Goal: Find specific page/section: Find specific page/section

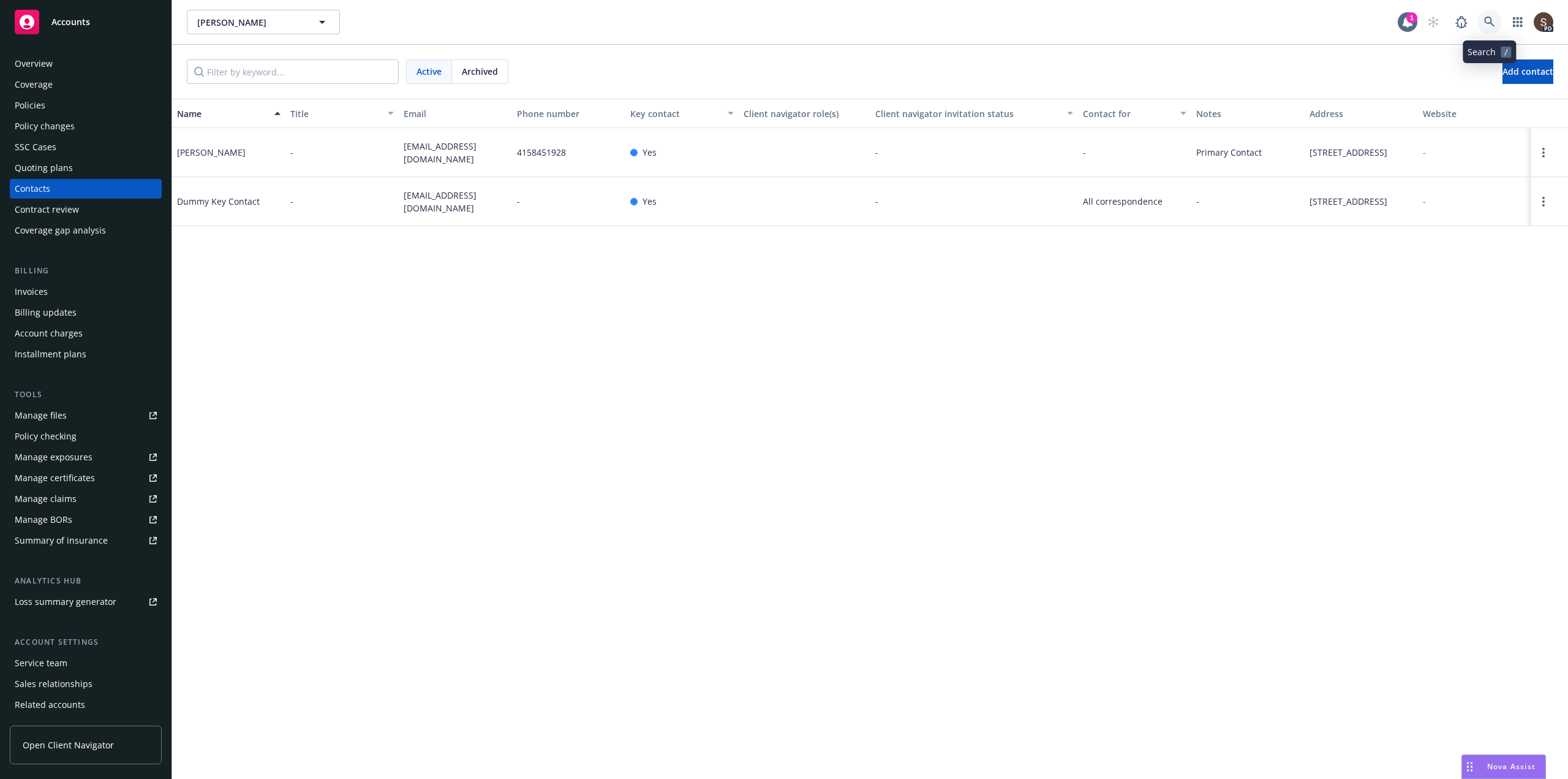
click at [1496, 20] on link at bounding box center [1489, 22] width 24 height 24
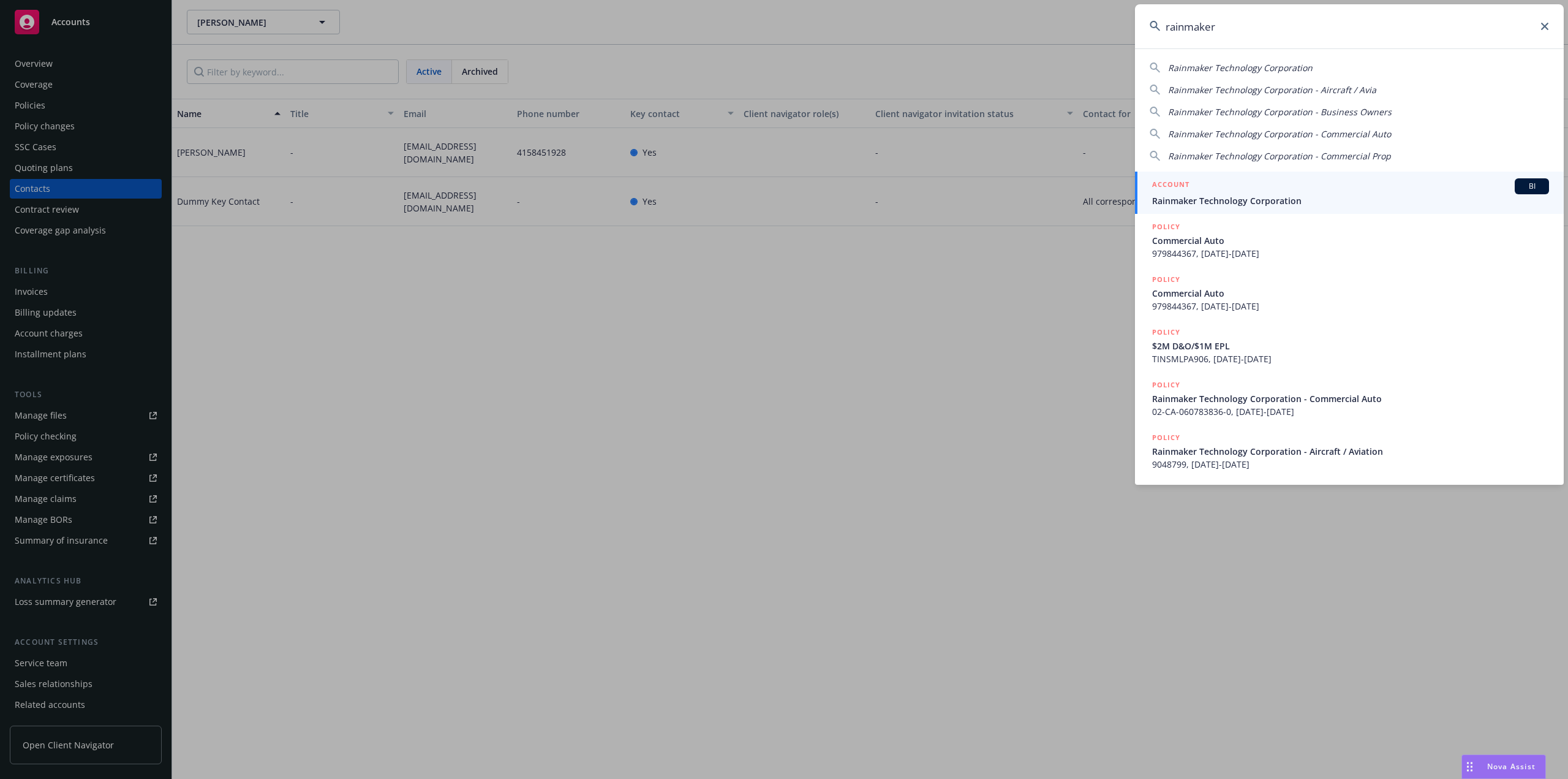
type input "rainmaker"
click at [1259, 197] on span "Rainmaker Technology Corporation" at bounding box center [1350, 200] width 397 height 13
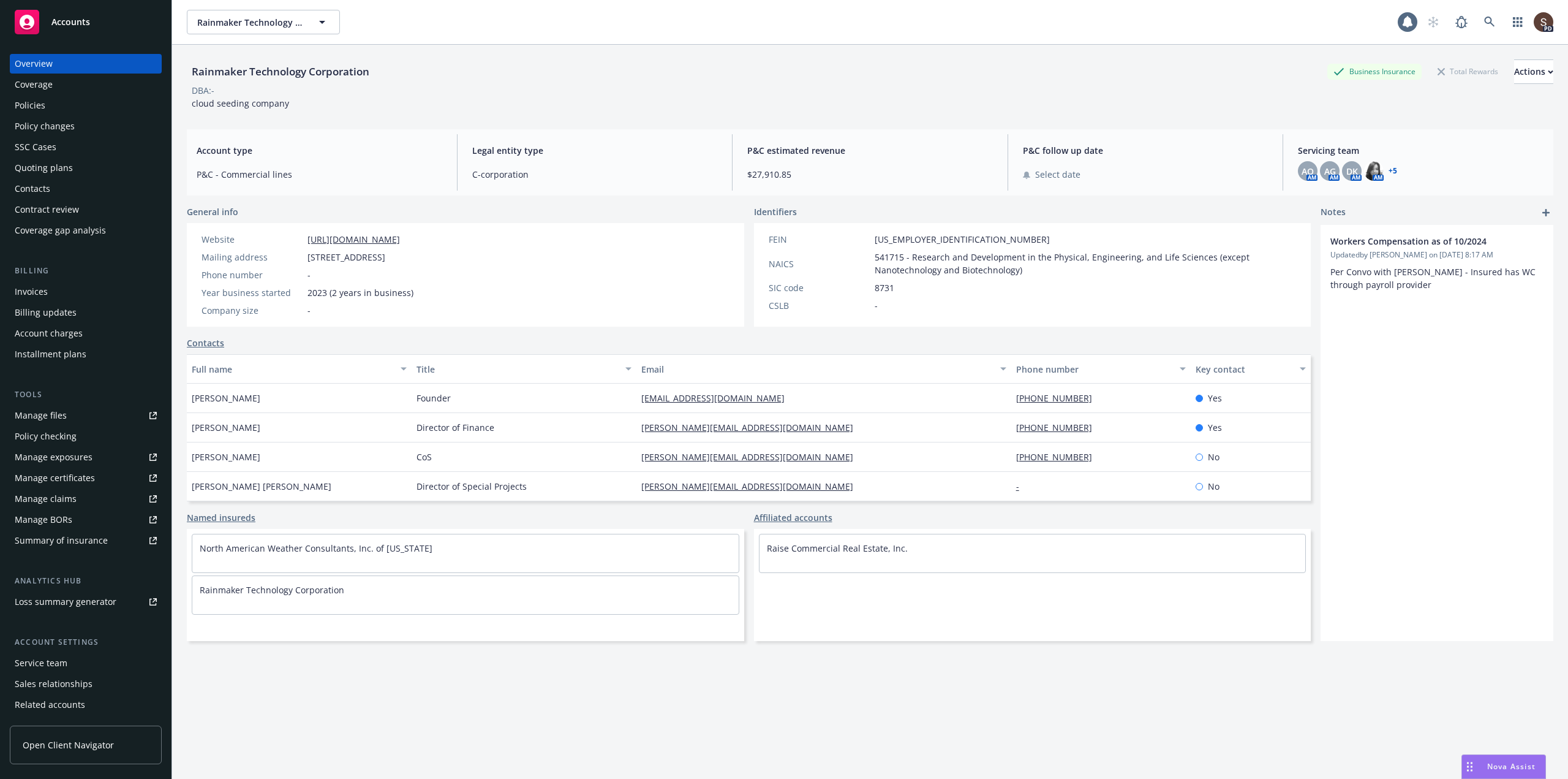
click at [32, 105] on div "Policies" at bounding box center [30, 105] width 31 height 20
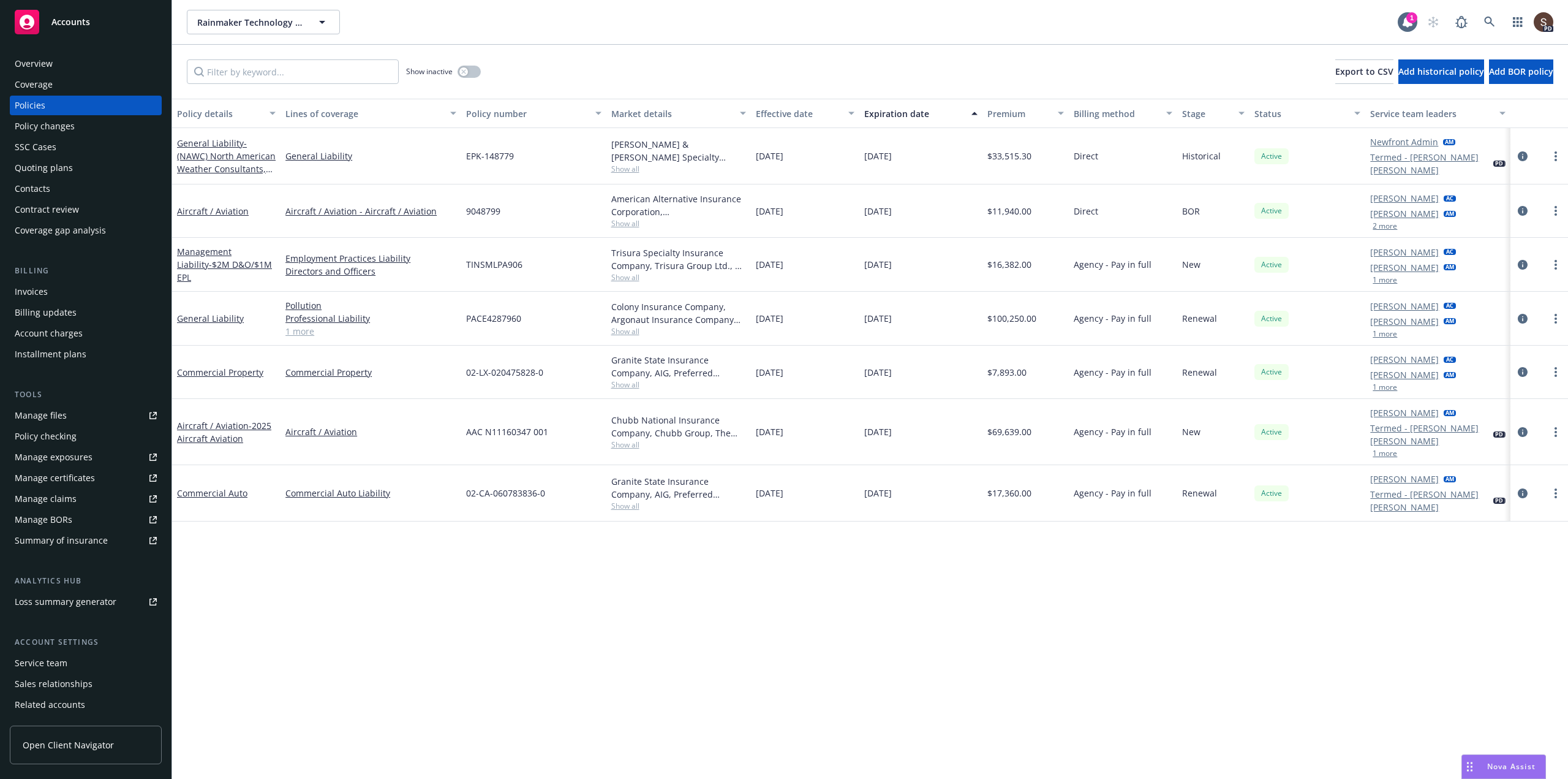
click at [994, 613] on div "Policy details Lines of coverage Policy number Market details Effective date Ex…" at bounding box center [870, 438] width 1396 height 680
click at [1522, 427] on icon "circleInformation" at bounding box center [1522, 431] width 10 height 10
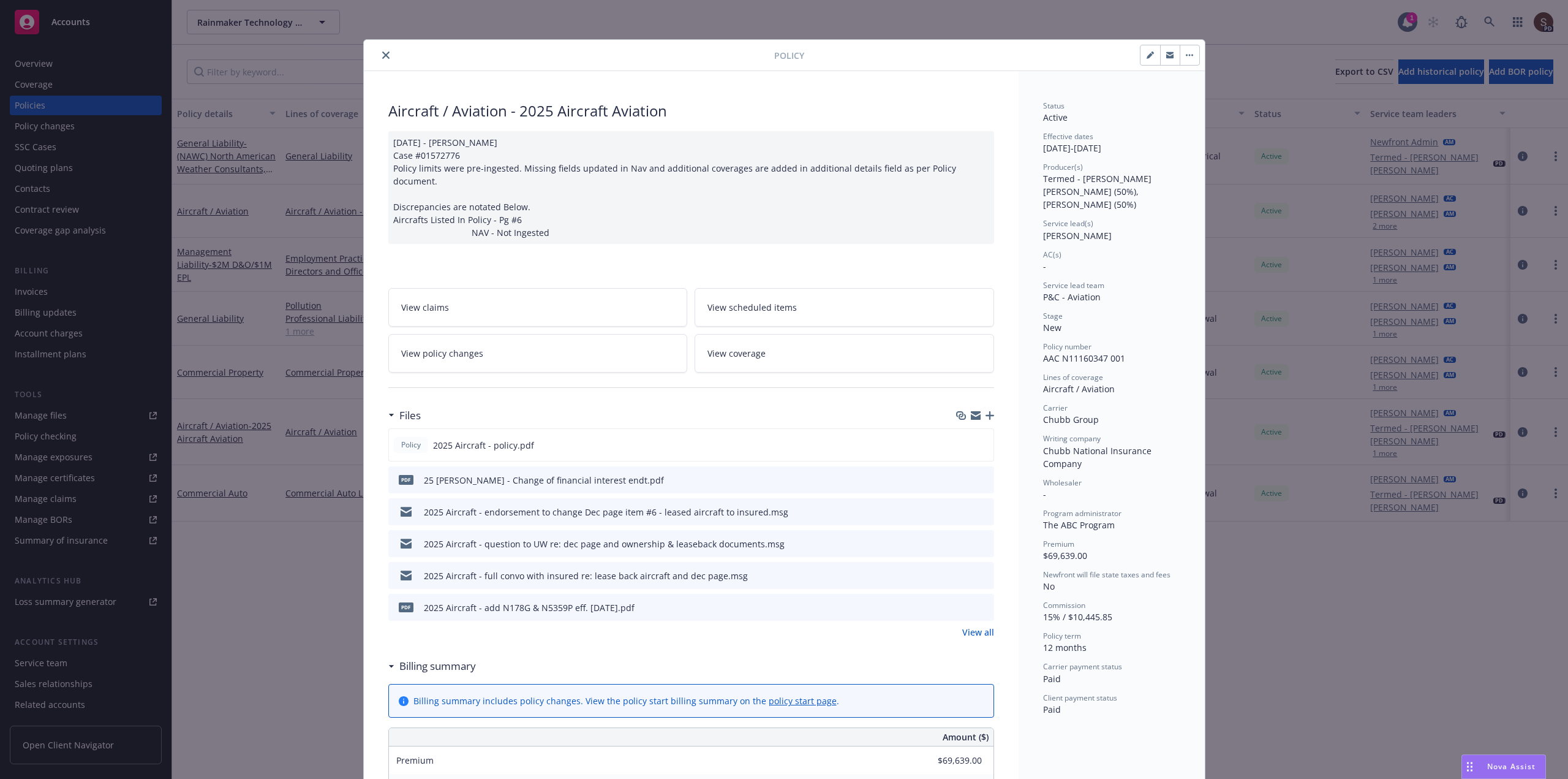
drag, startPoint x: 380, startPoint y: 60, endPoint x: 377, endPoint y: 77, distance: 17.3
click at [377, 65] on div "Policy" at bounding box center [784, 55] width 841 height 31
click at [379, 55] on button "close" at bounding box center [386, 55] width 15 height 15
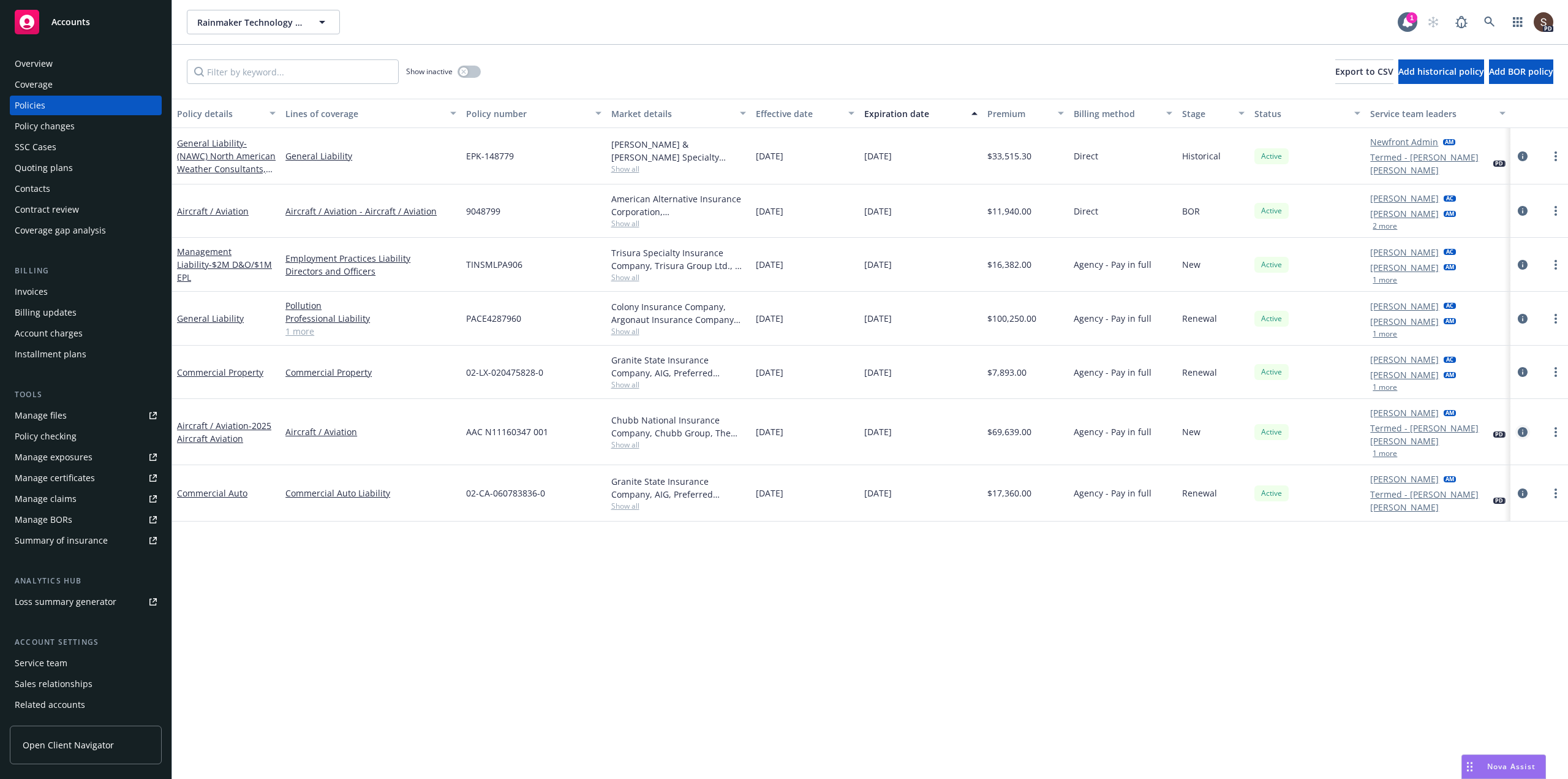
click at [1523, 427] on icon "circleInformation" at bounding box center [1522, 431] width 10 height 10
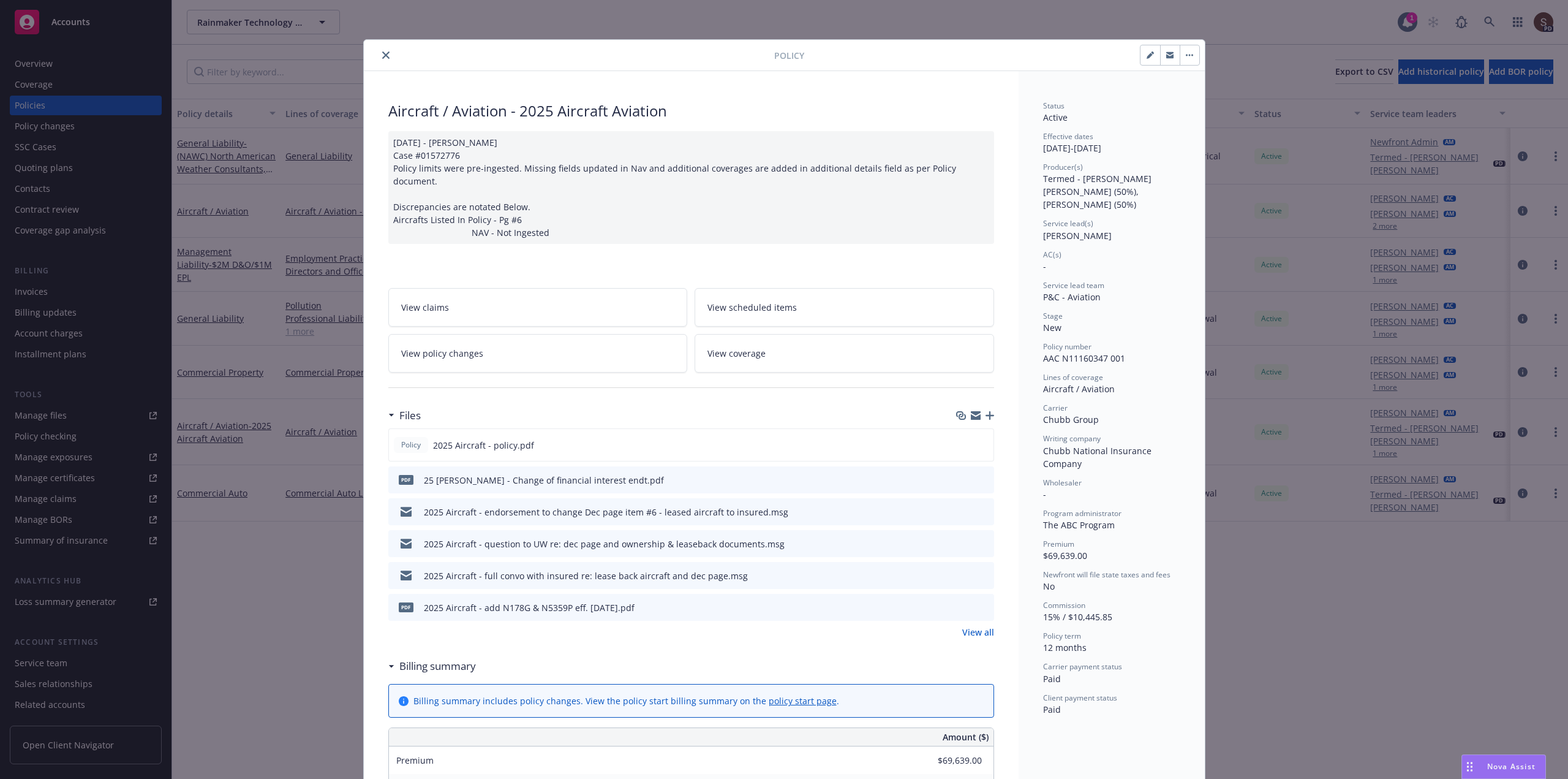
scroll to position [36, 0]
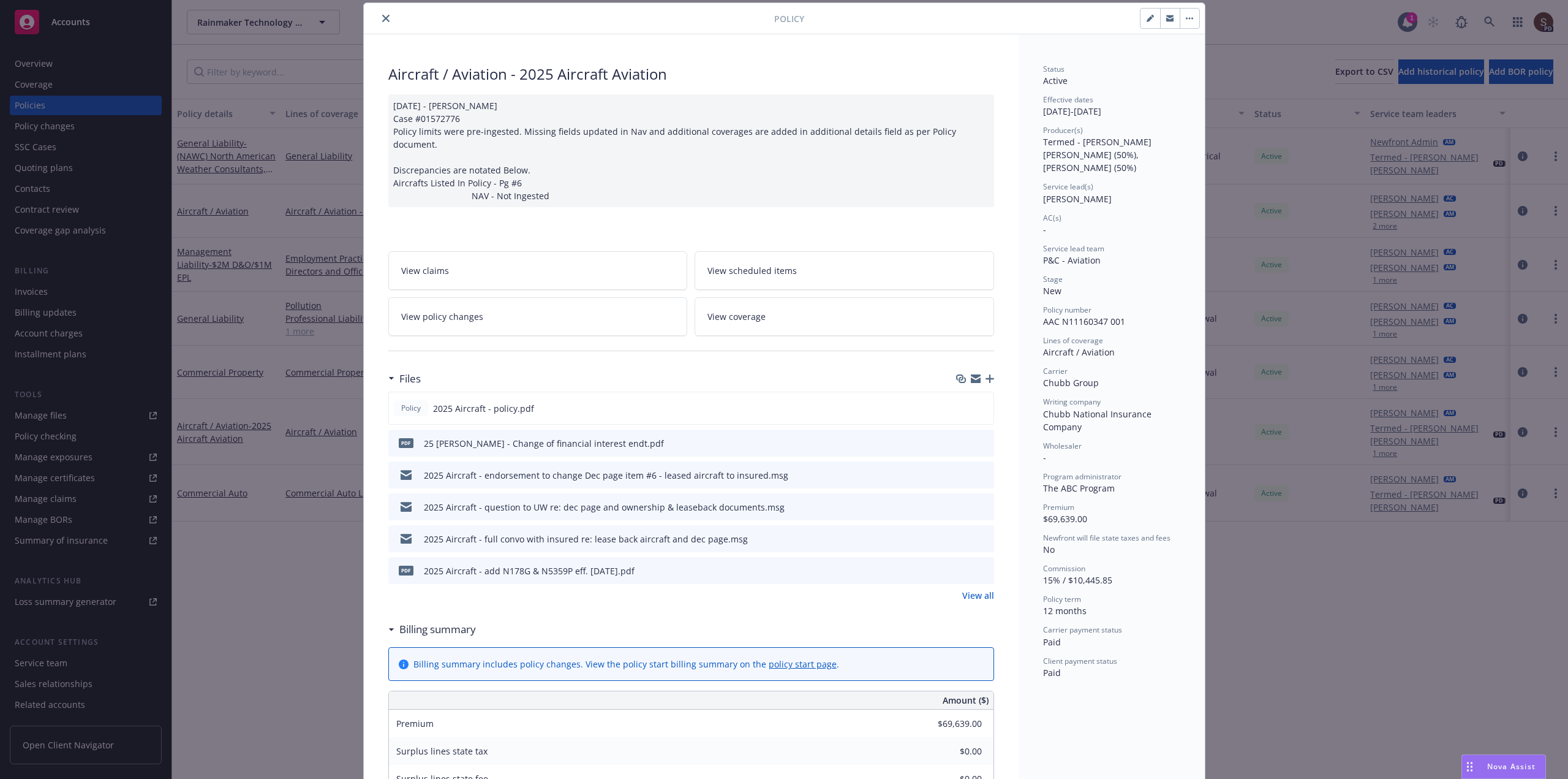
click at [382, 15] on icon "close" at bounding box center [385, 18] width 7 height 7
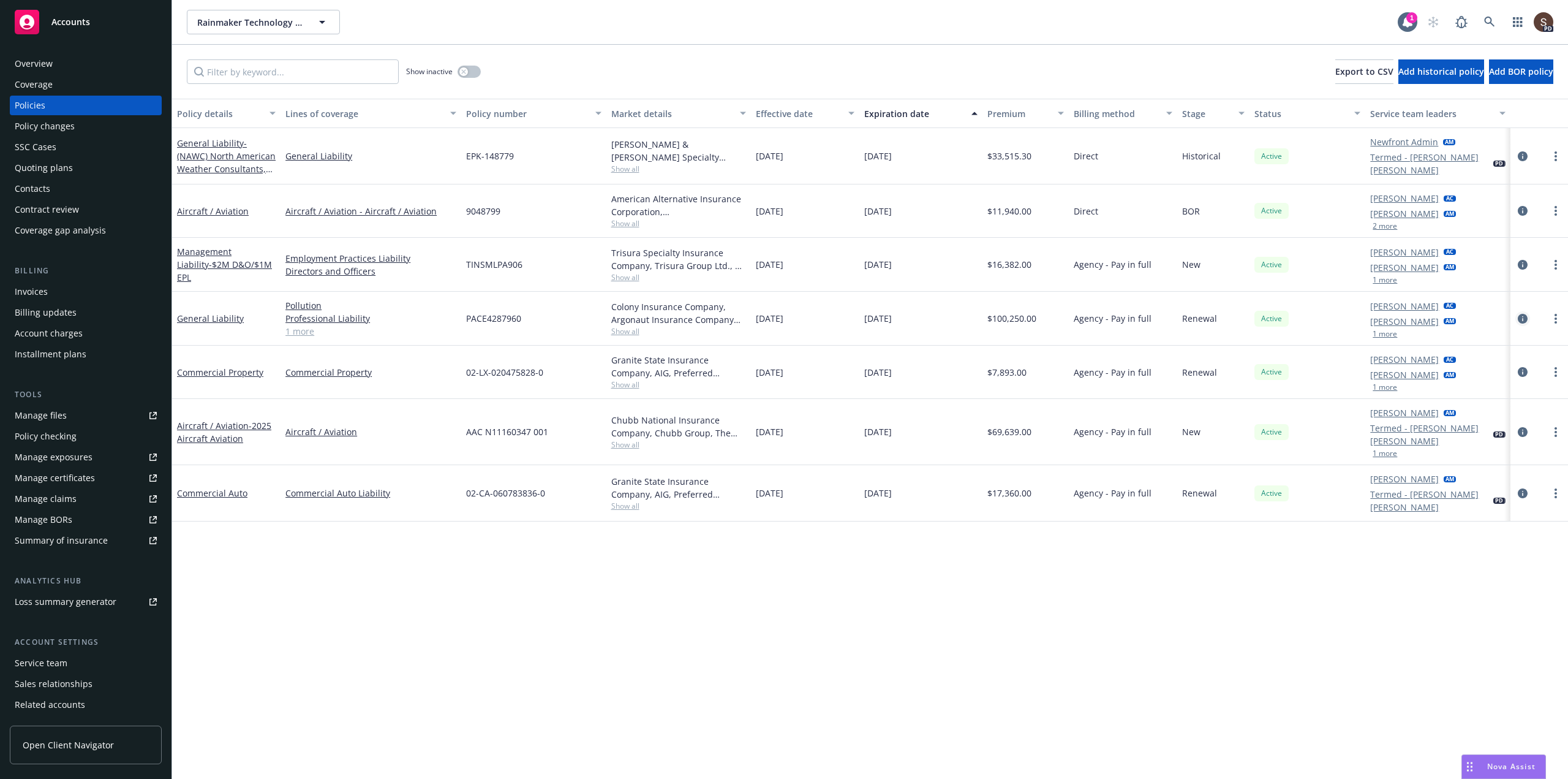
click at [1522, 314] on icon "circleInformation" at bounding box center [1522, 318] width 10 height 10
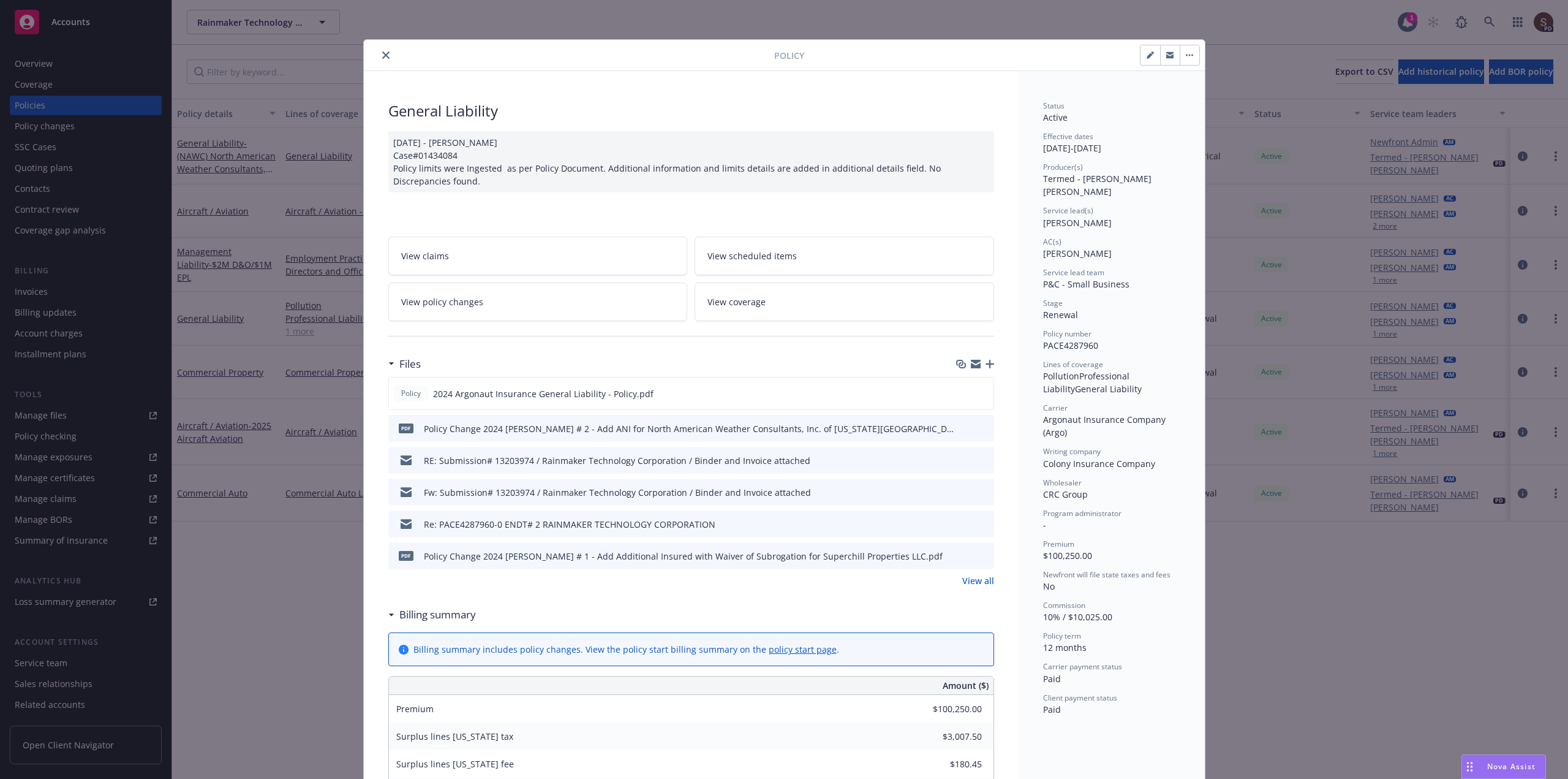
click at [384, 58] on button "close" at bounding box center [386, 55] width 15 height 15
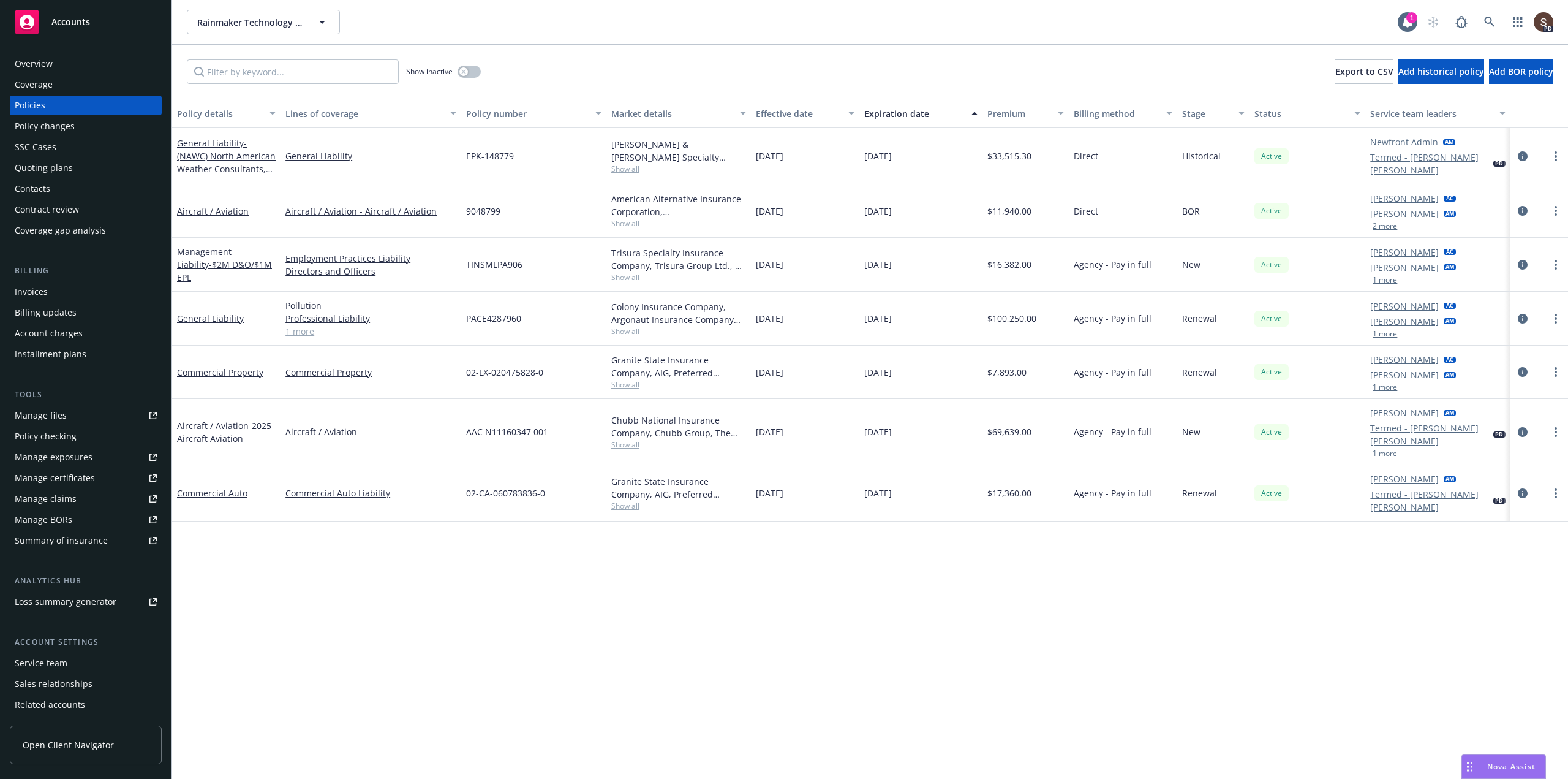
click at [40, 186] on div "Contacts" at bounding box center [33, 189] width 36 height 20
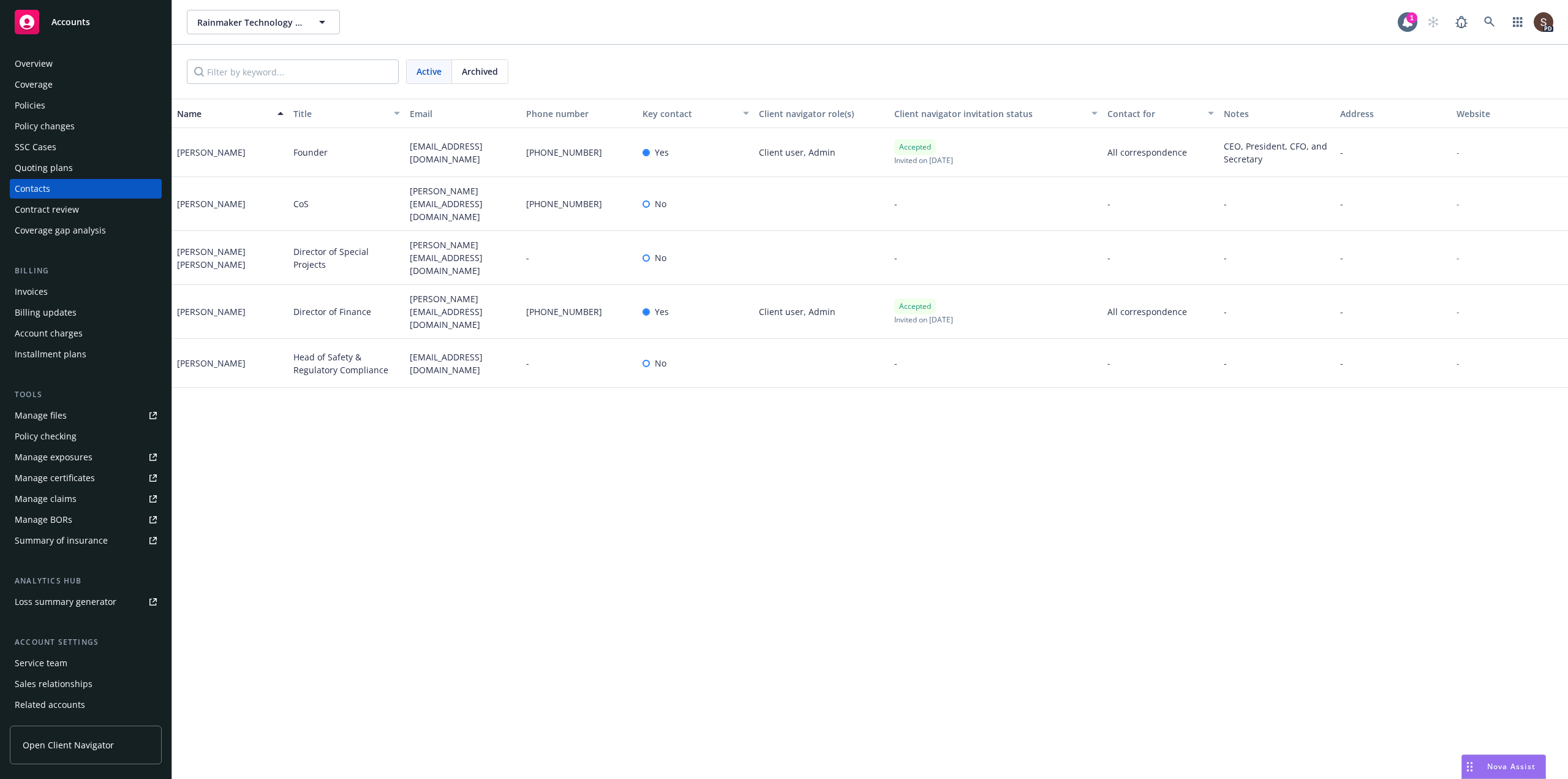
click at [33, 104] on div "Policies" at bounding box center [30, 105] width 31 height 20
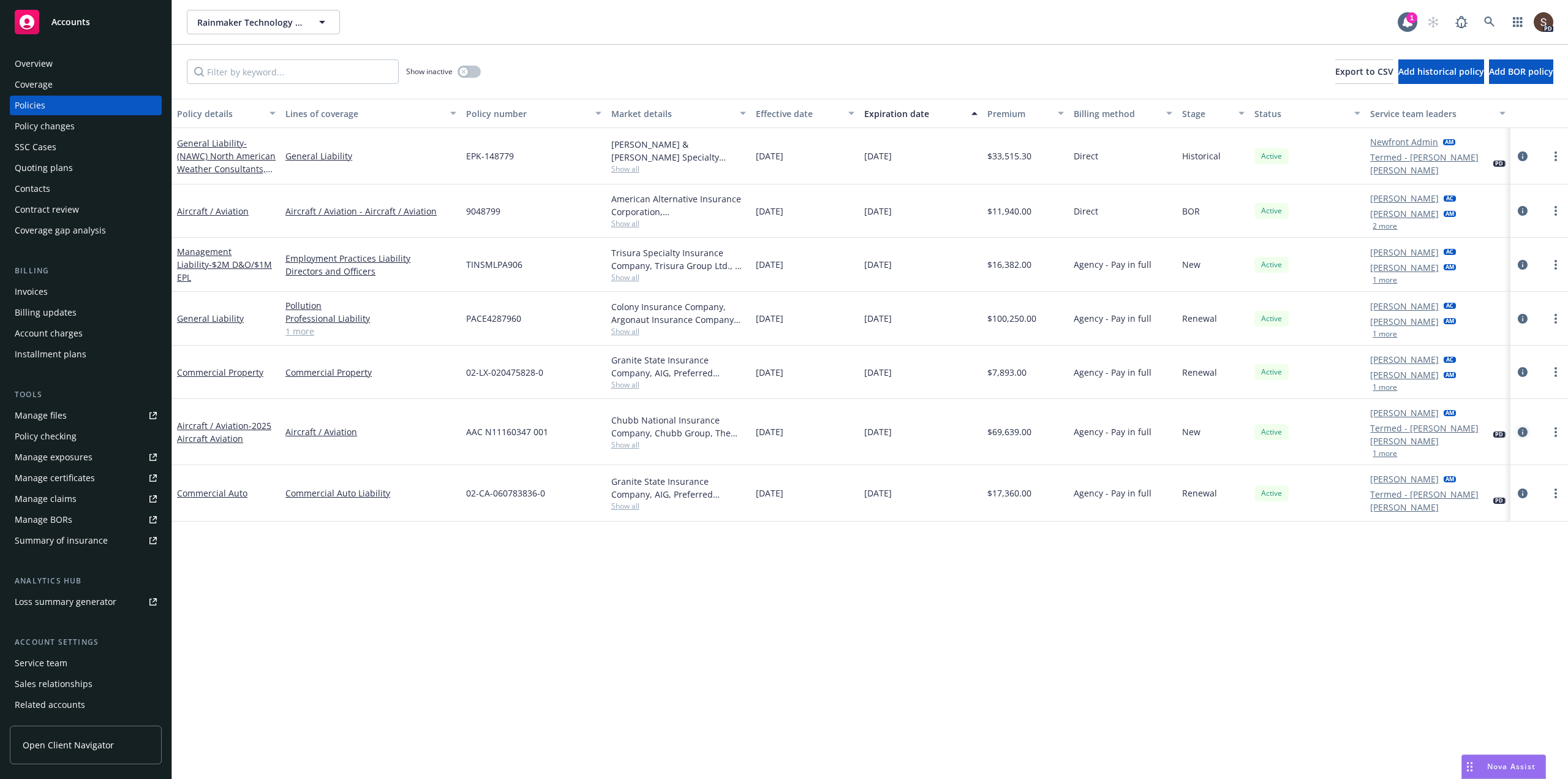
click at [1524, 427] on icon "circleInformation" at bounding box center [1522, 431] width 10 height 10
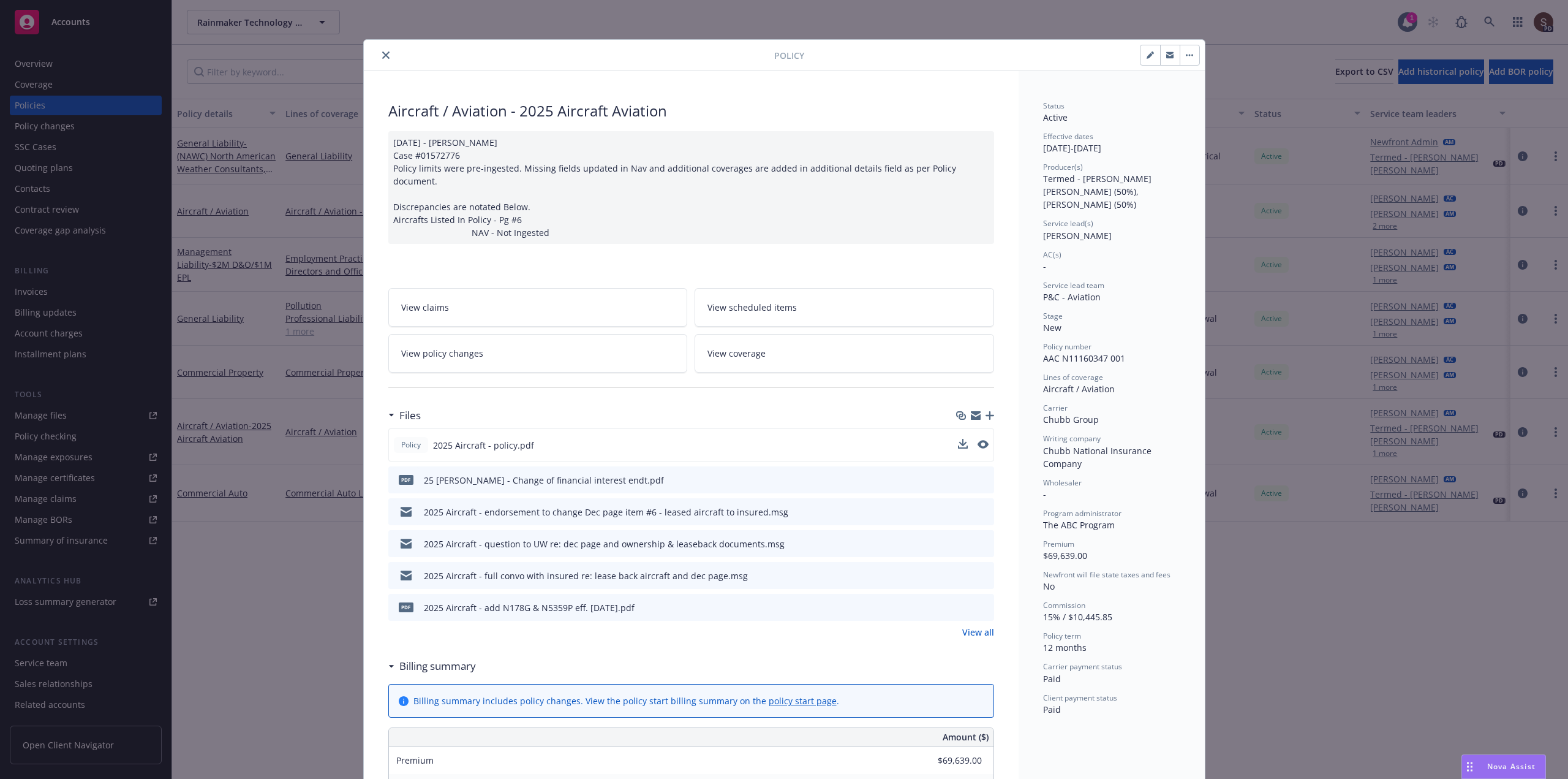
scroll to position [36, 0]
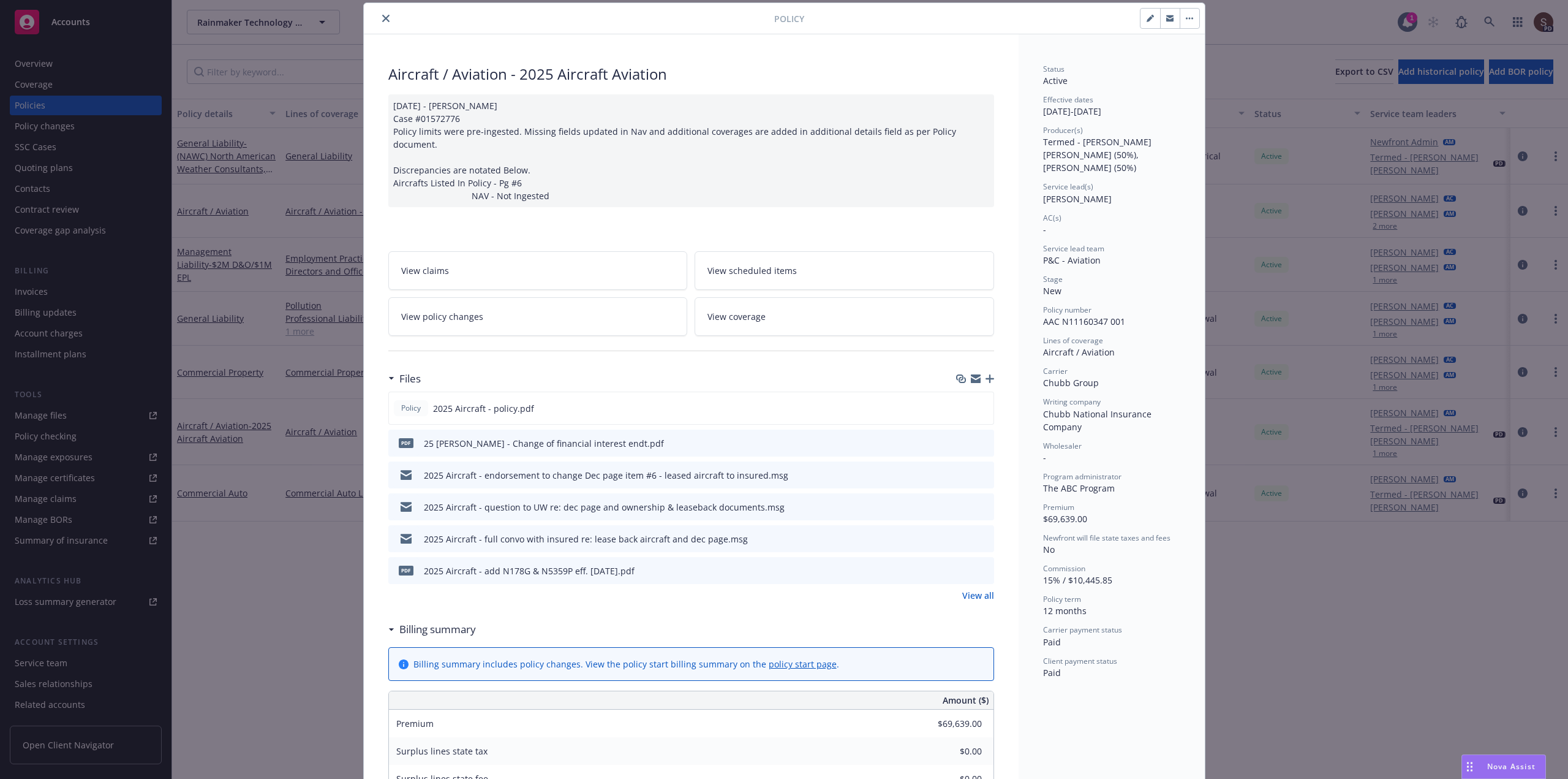
click at [420, 309] on link "View policy changes" at bounding box center [538, 316] width 299 height 38
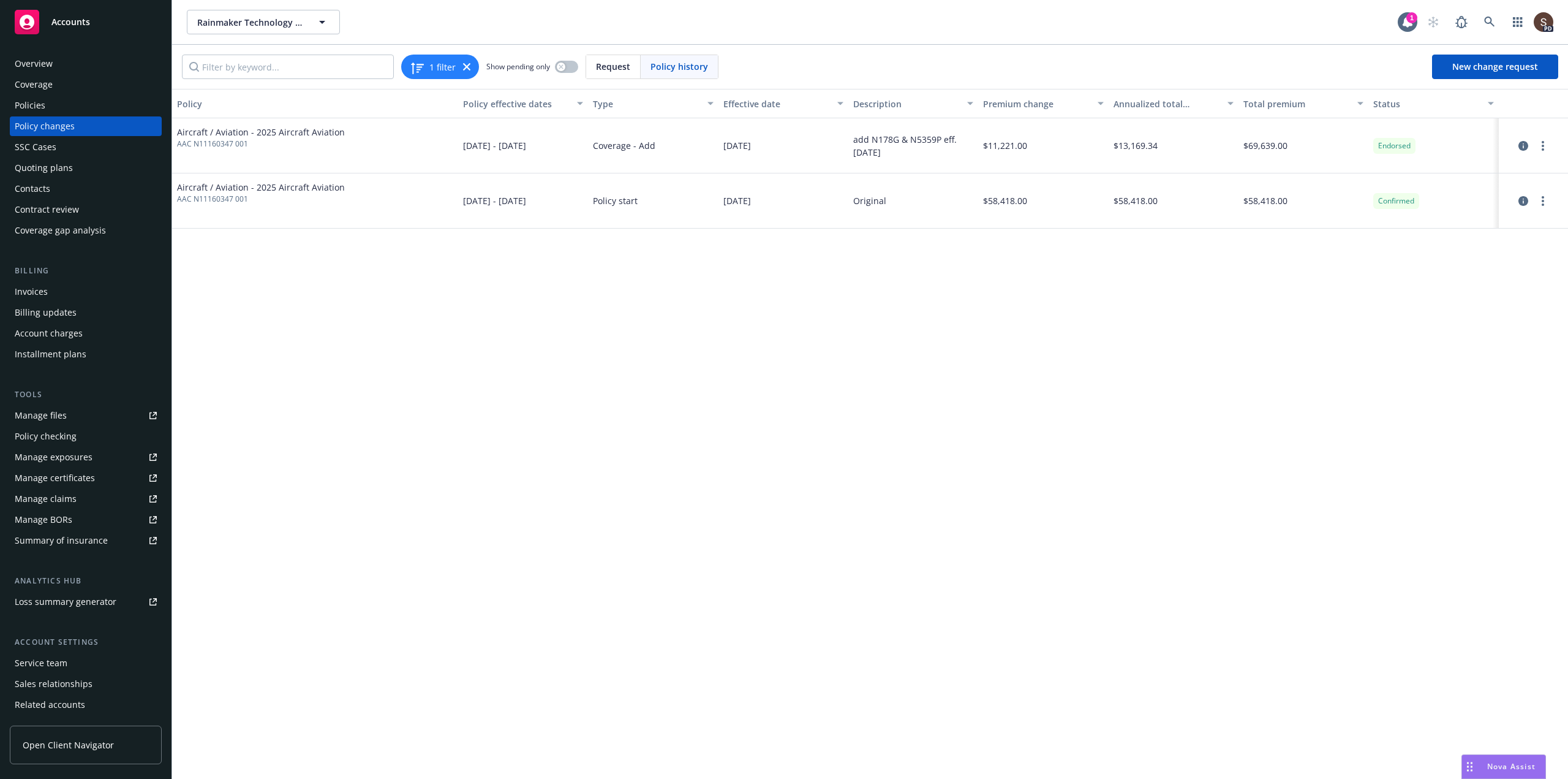
click at [31, 100] on div "Policies" at bounding box center [30, 105] width 31 height 20
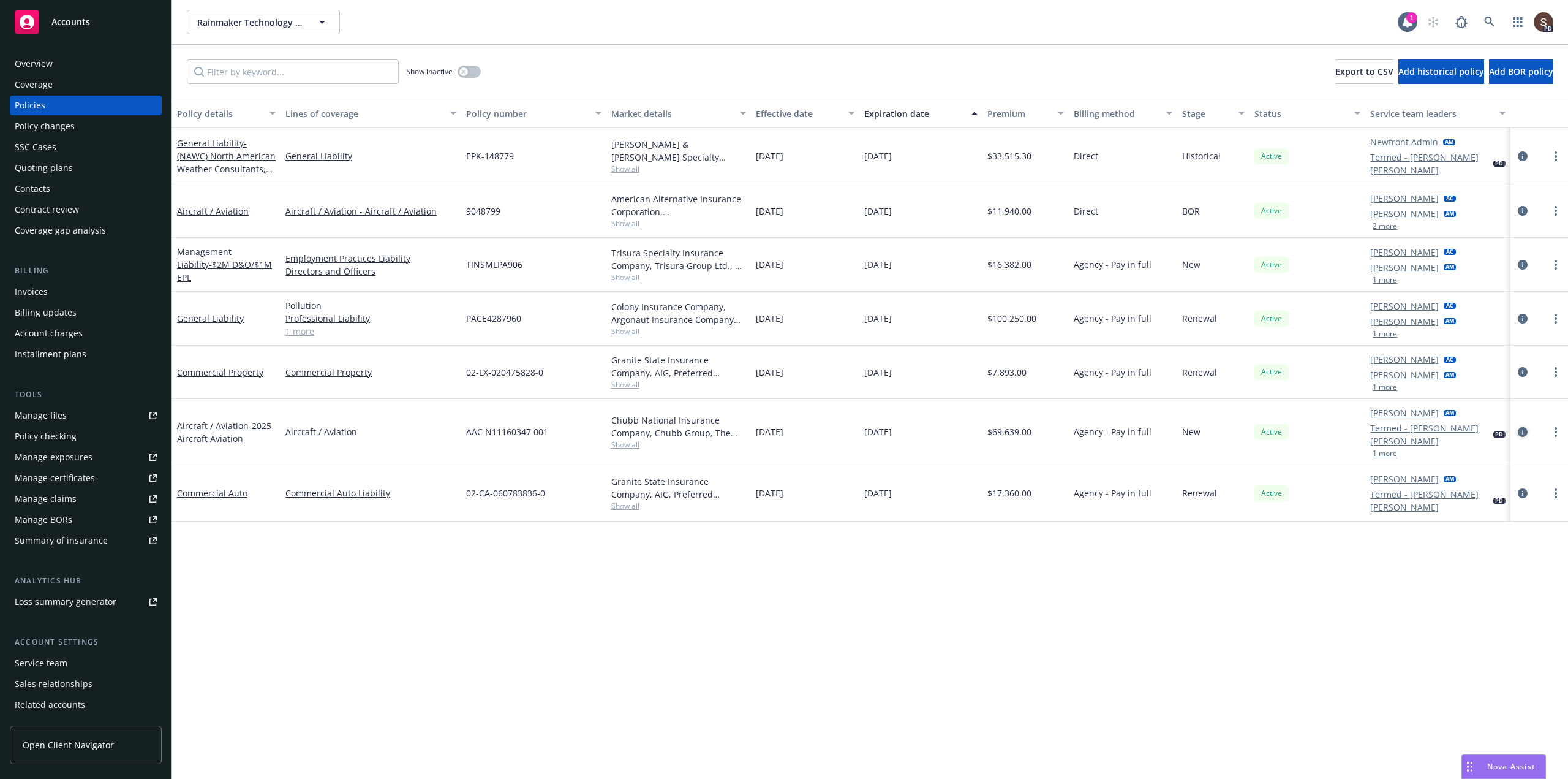
click at [1521, 427] on icon "circleInformation" at bounding box center [1522, 431] width 10 height 10
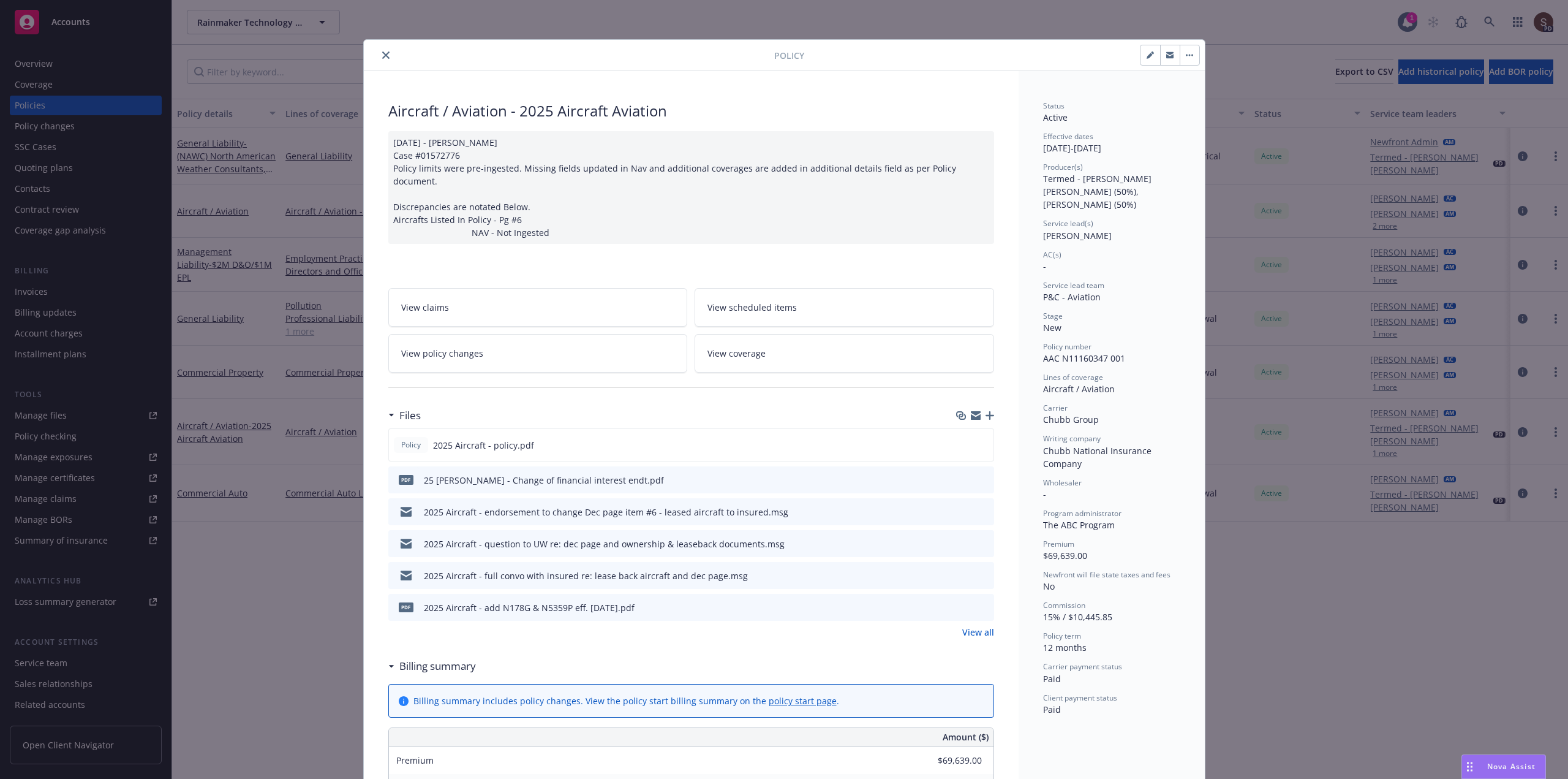
scroll to position [36, 0]
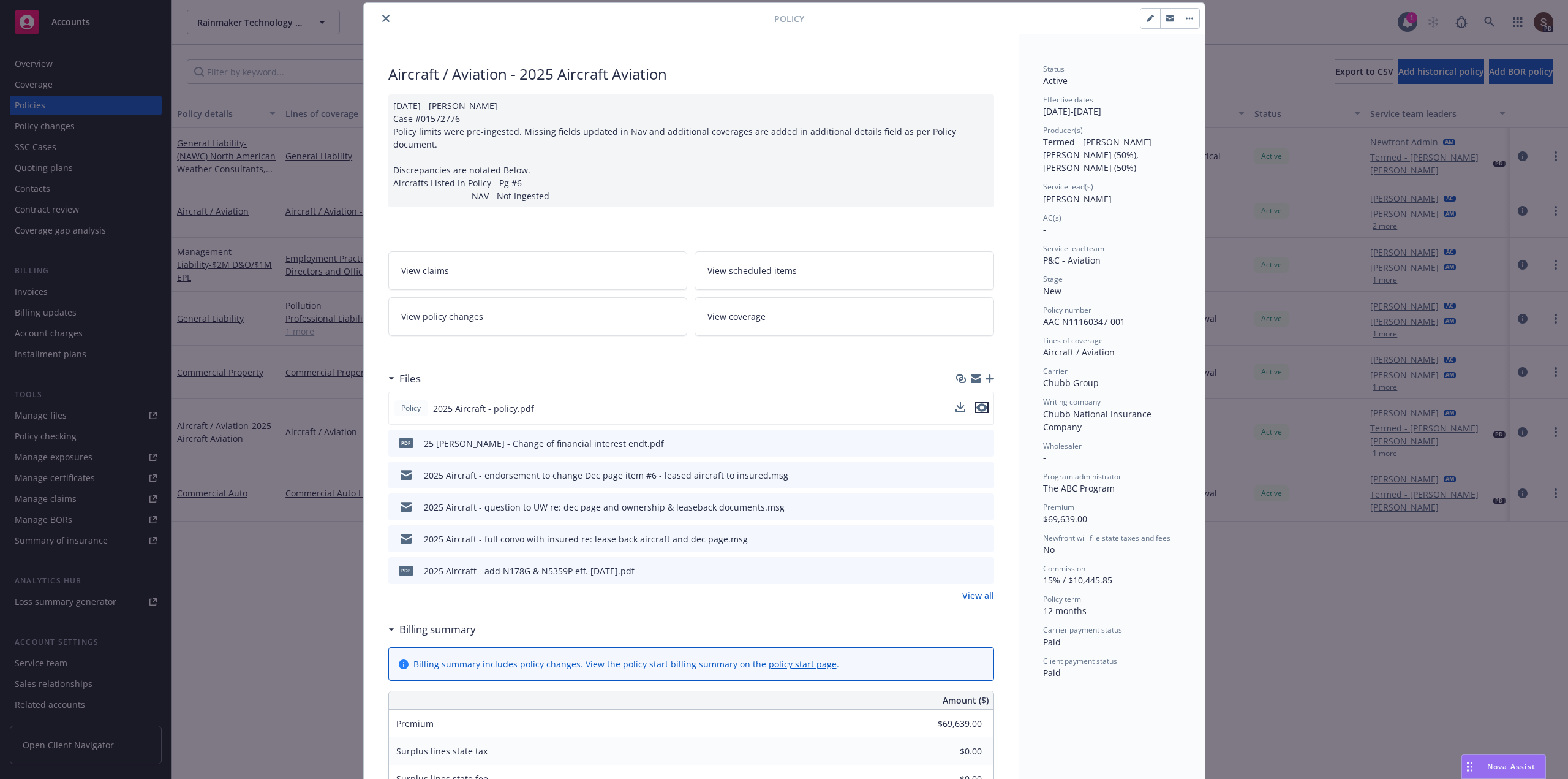
click at [979, 403] on icon "preview file" at bounding box center [981, 407] width 11 height 8
click at [383, 19] on icon "close" at bounding box center [385, 18] width 7 height 7
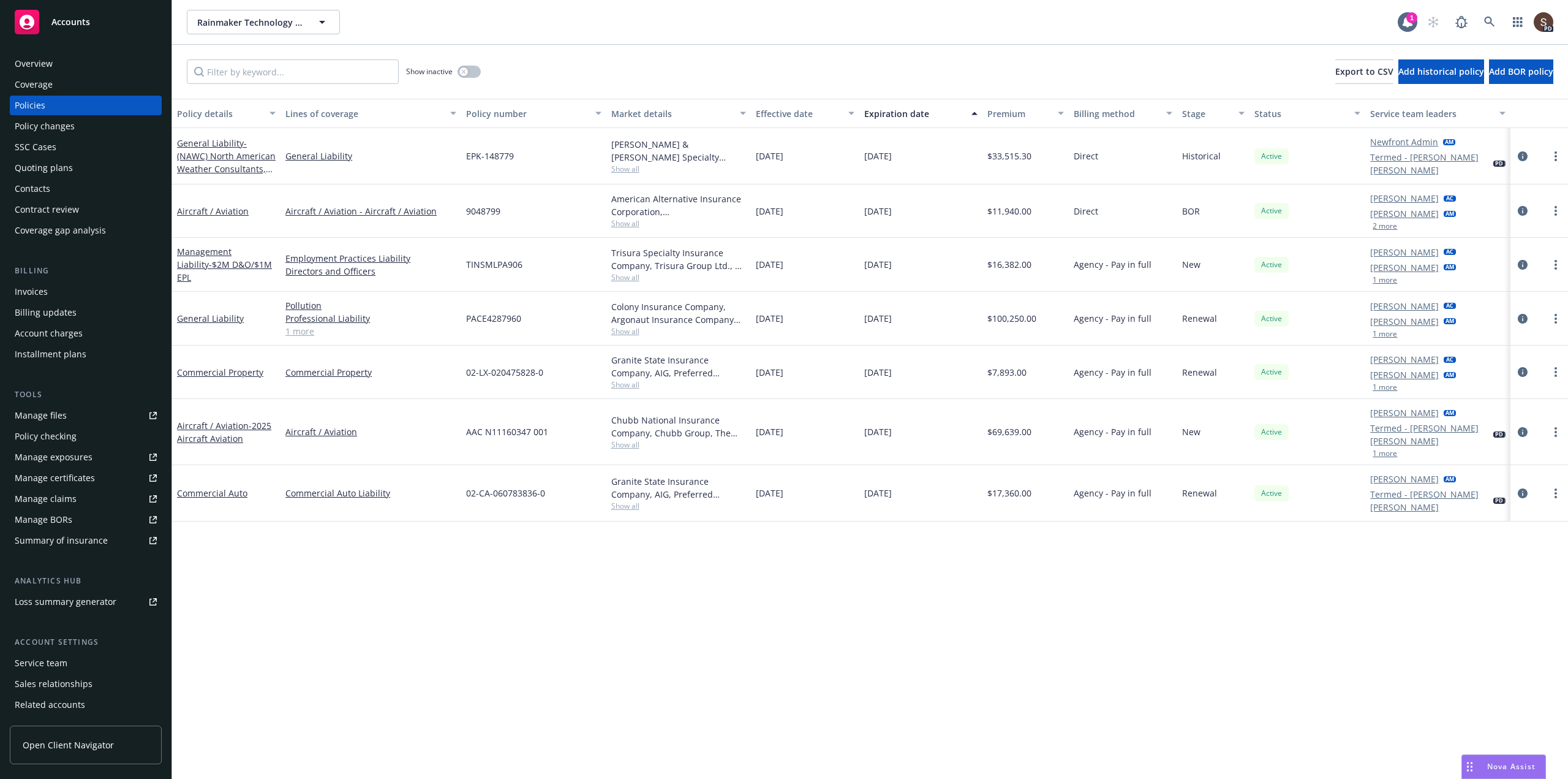
click at [30, 187] on div "Contacts" at bounding box center [33, 189] width 36 height 20
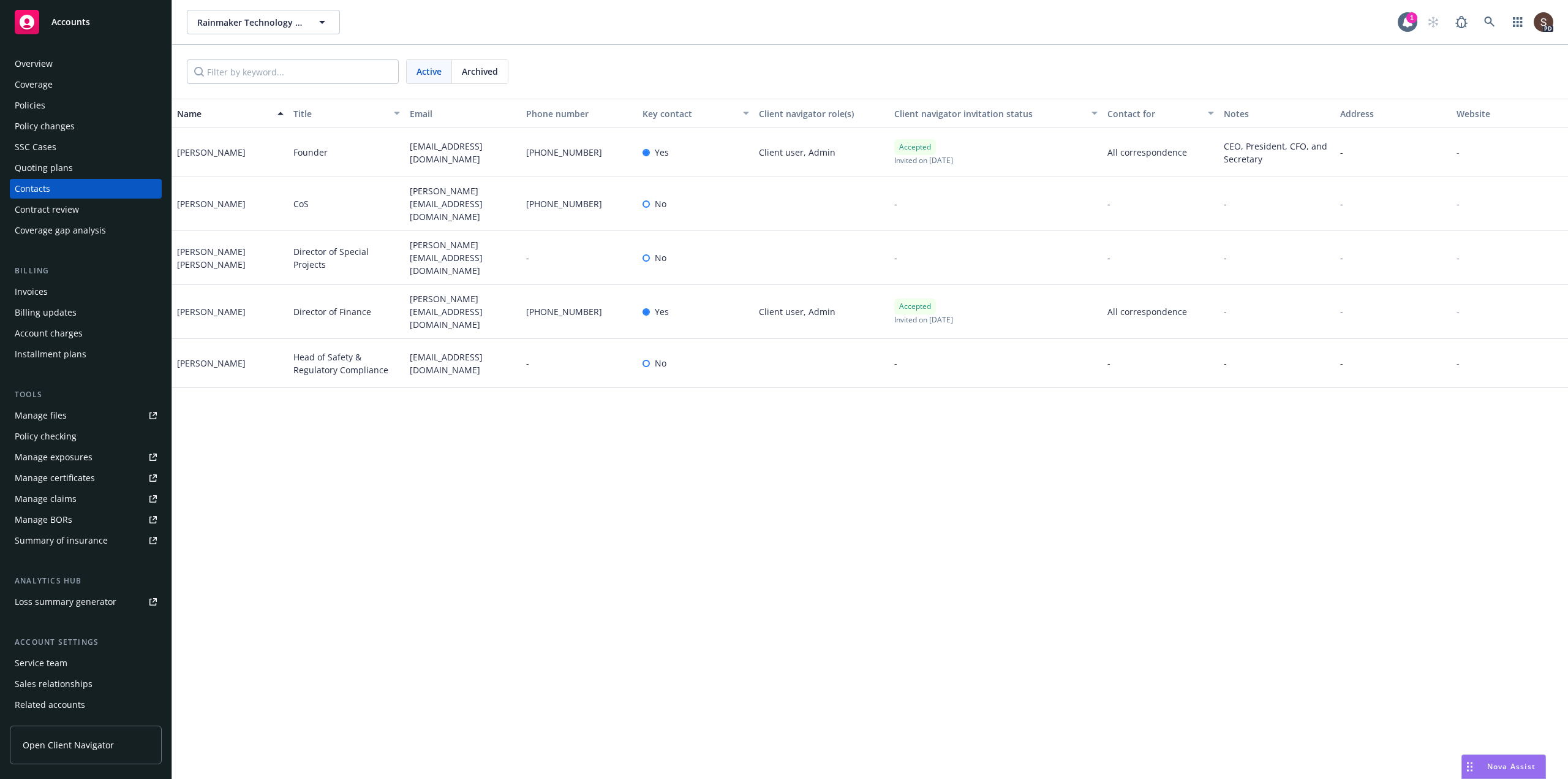
click at [65, 106] on div "Policies" at bounding box center [86, 105] width 142 height 20
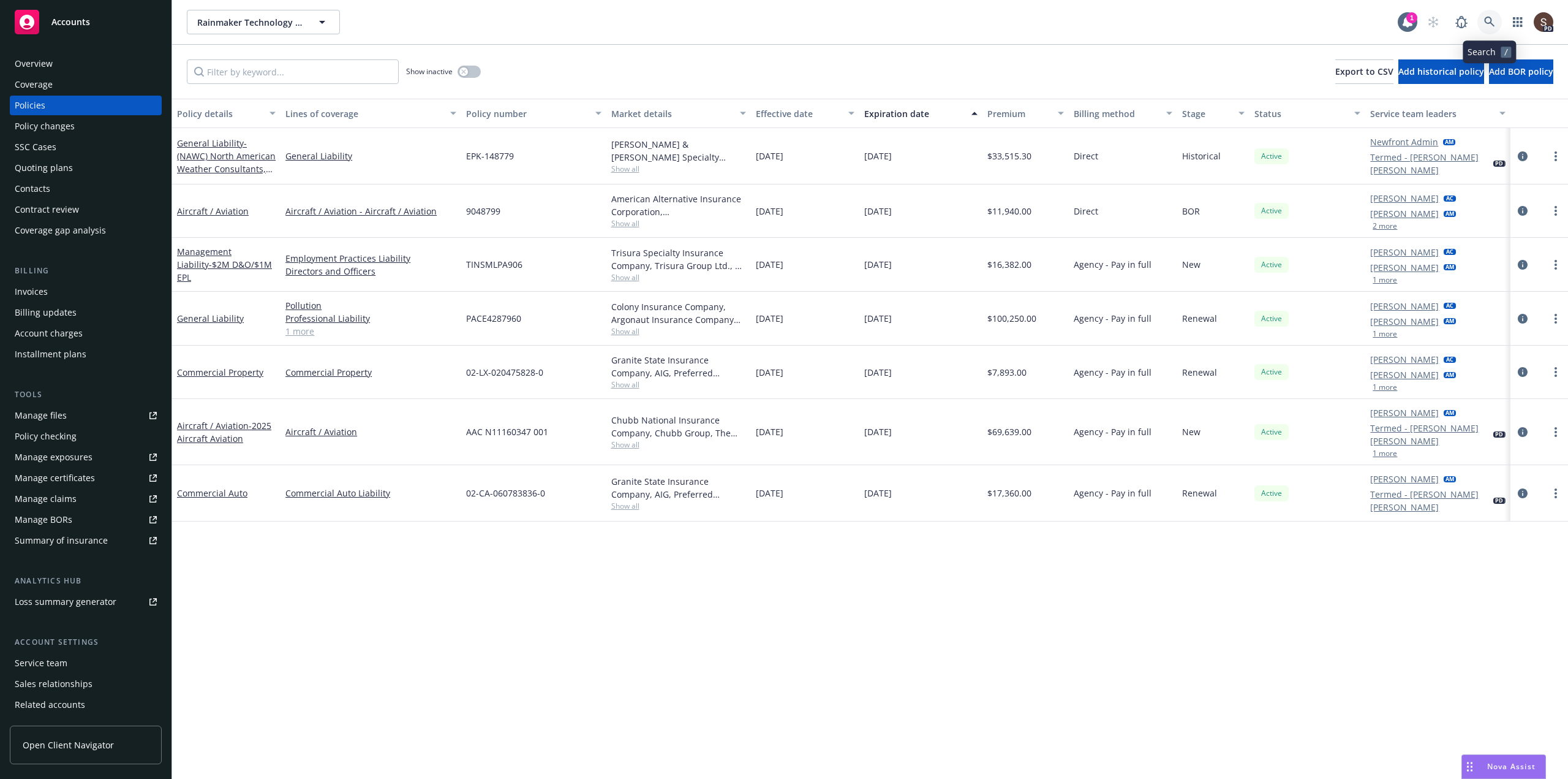
click at [1487, 19] on icon at bounding box center [1489, 22] width 11 height 11
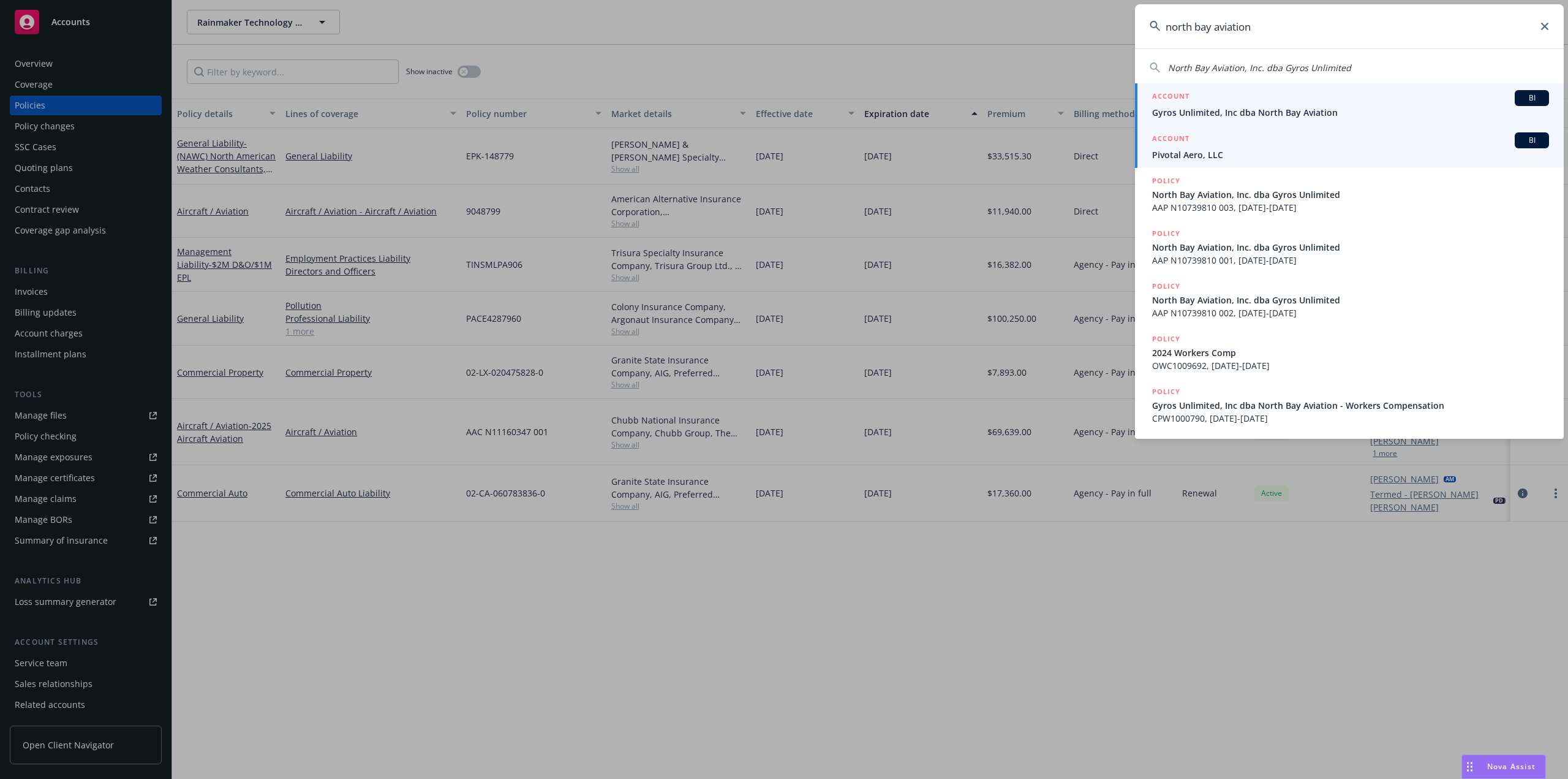
type input "north bay aviation"
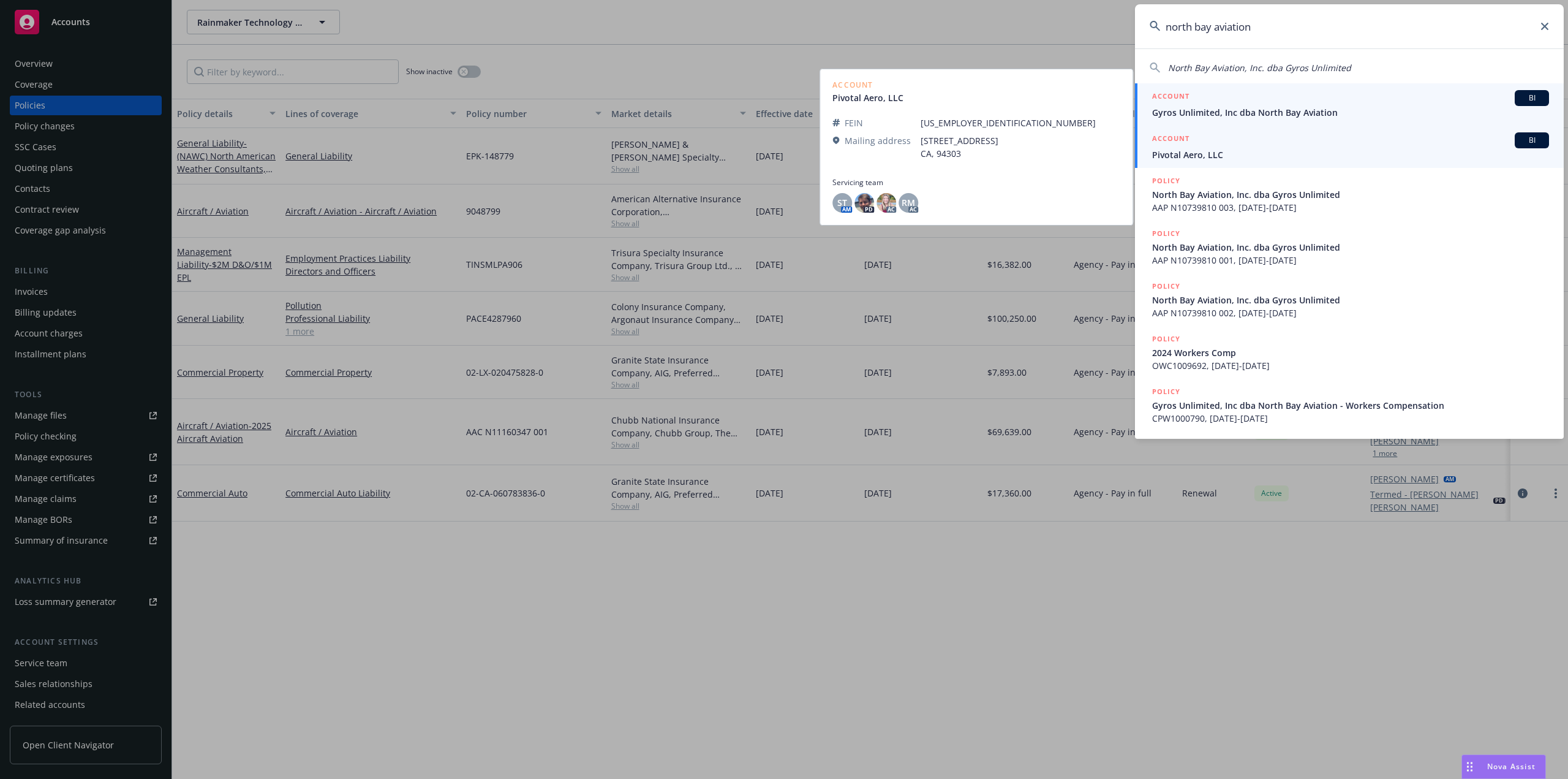
click at [1258, 109] on span "Gyros Unlimited, Inc dba North Bay Aviation" at bounding box center [1350, 113] width 397 height 13
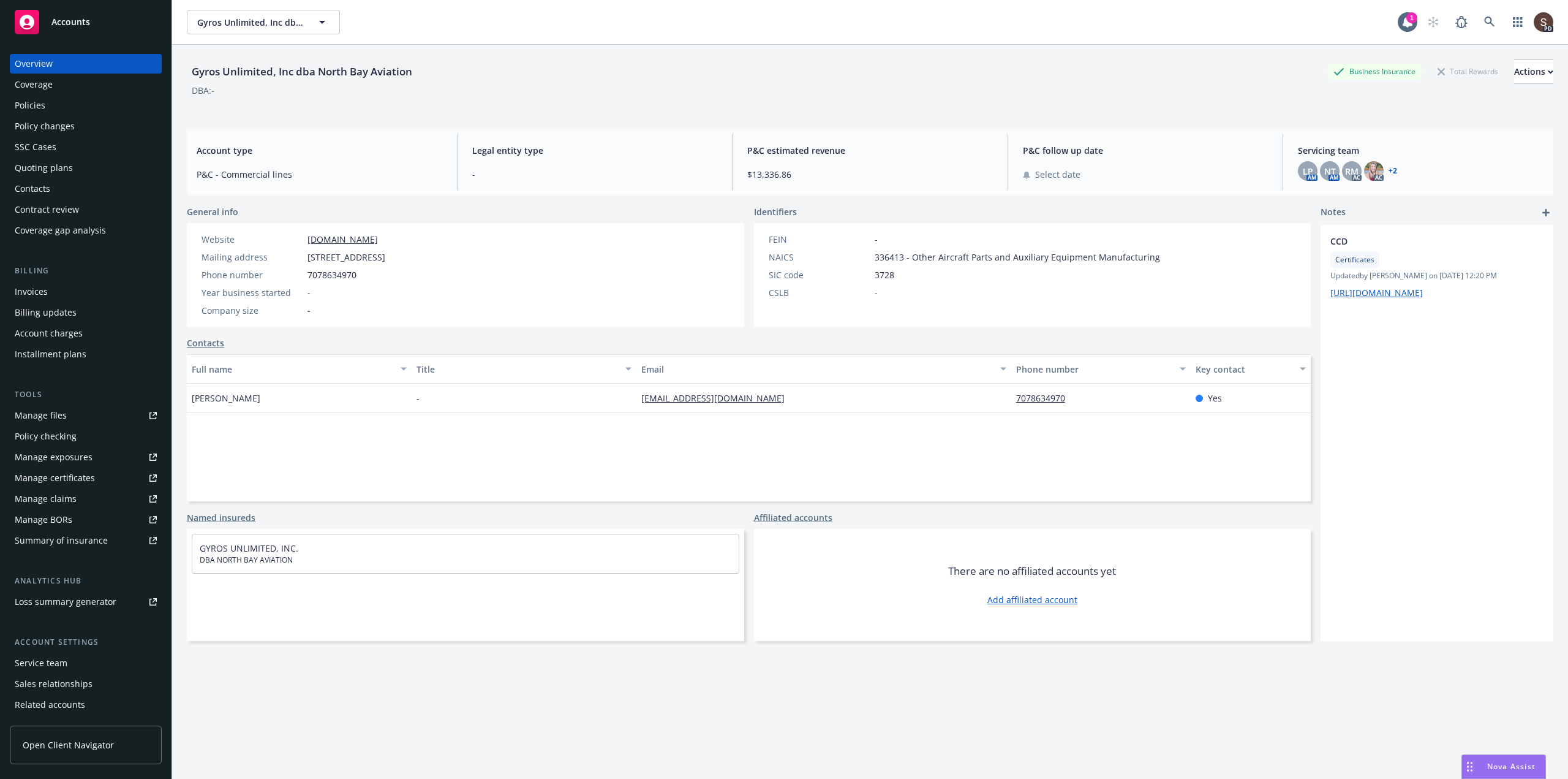
click at [42, 100] on div "Policies" at bounding box center [30, 105] width 31 height 20
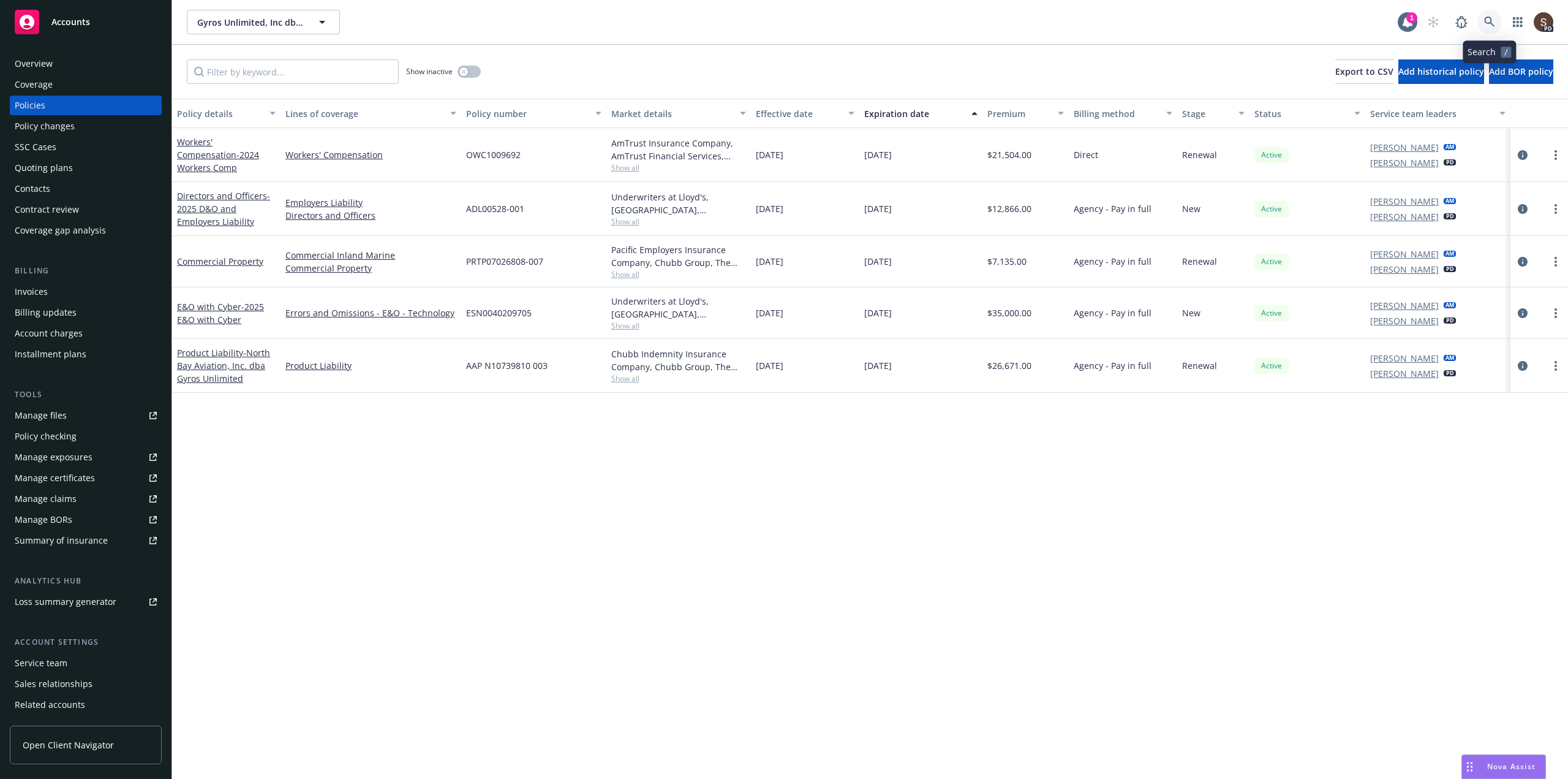
click at [1488, 18] on icon at bounding box center [1489, 22] width 10 height 10
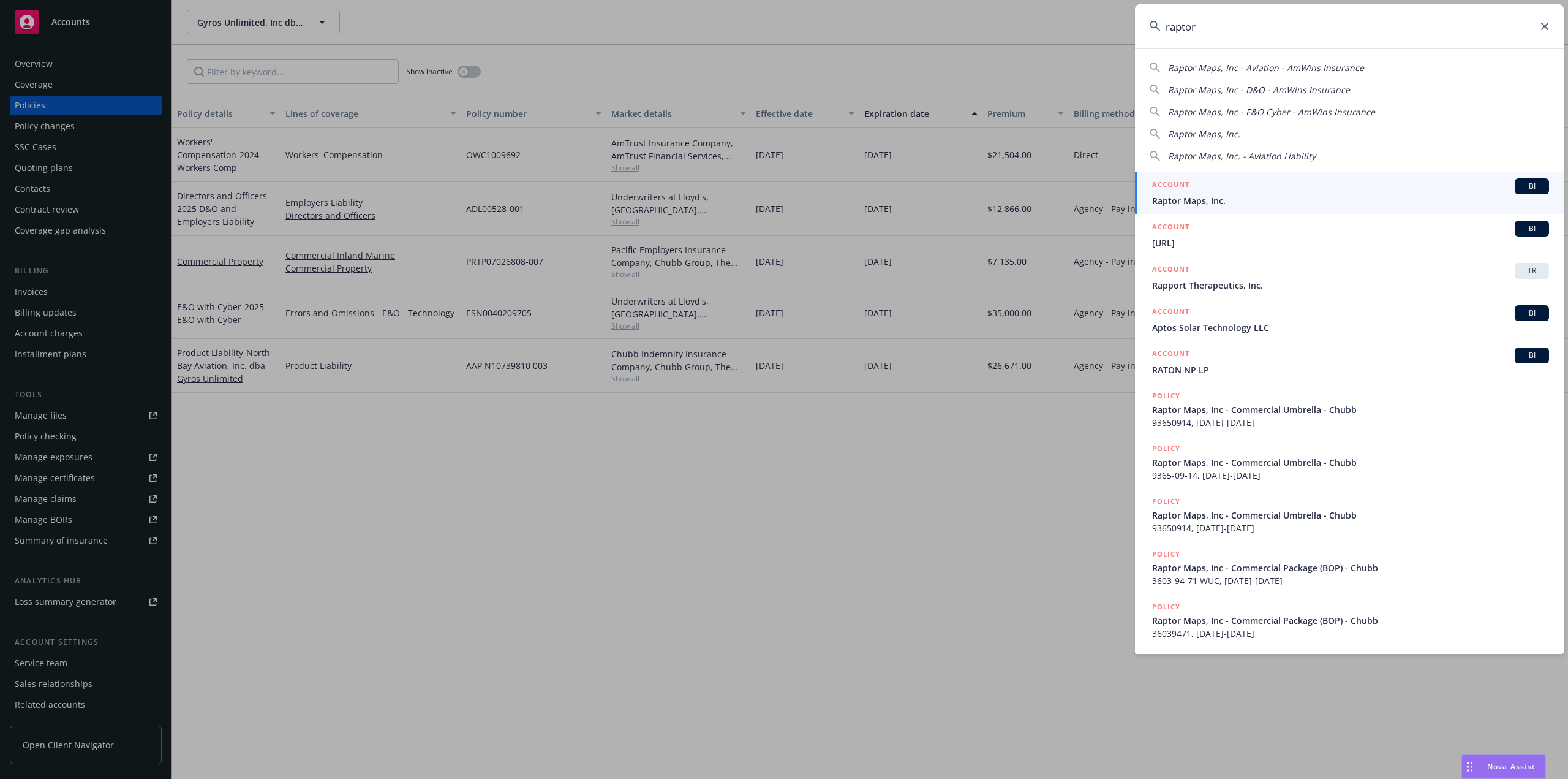
type input "raptor"
click at [1172, 194] on div "ACCOUNT BI" at bounding box center [1350, 186] width 397 height 16
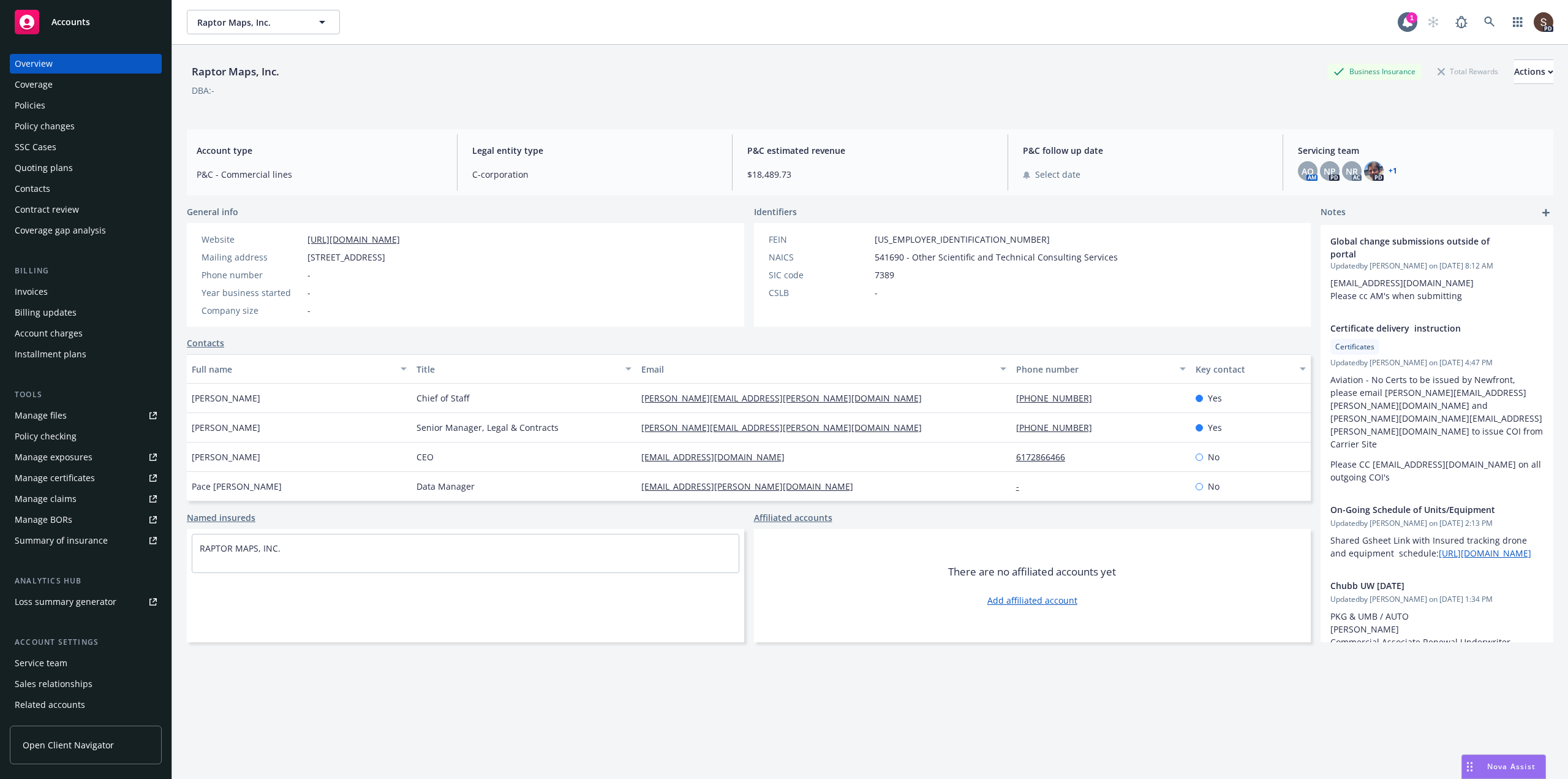
click at [28, 183] on div "Contacts" at bounding box center [33, 189] width 36 height 20
